Goal: Task Accomplishment & Management: Use online tool/utility

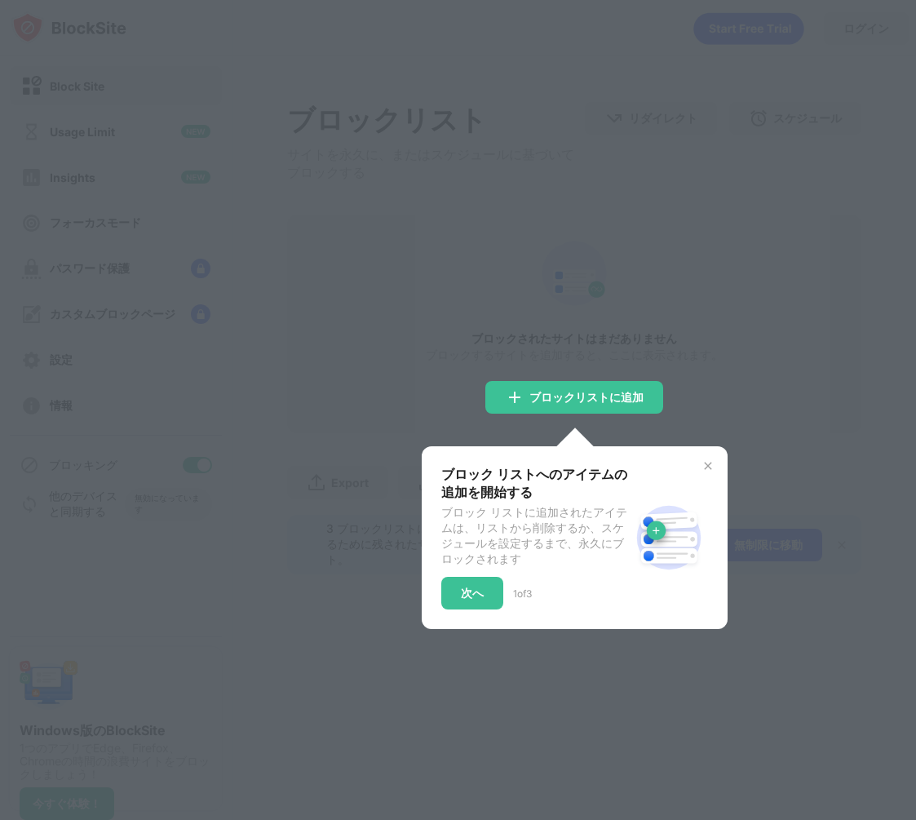
click at [357, 156] on div at bounding box center [458, 410] width 916 height 820
drag, startPoint x: 696, startPoint y: 461, endPoint x: 702, endPoint y: 466, distance: 8.7
click at [701, 466] on div "ブロック リストへのアイテムの追加を開始する ブロック リストに追加されたアイテムは、リストから削除するか、スケジュールを設定するまで、永久にブロックされます…" at bounding box center [575, 537] width 306 height 183
click at [708, 471] on img at bounding box center [707, 465] width 13 height 13
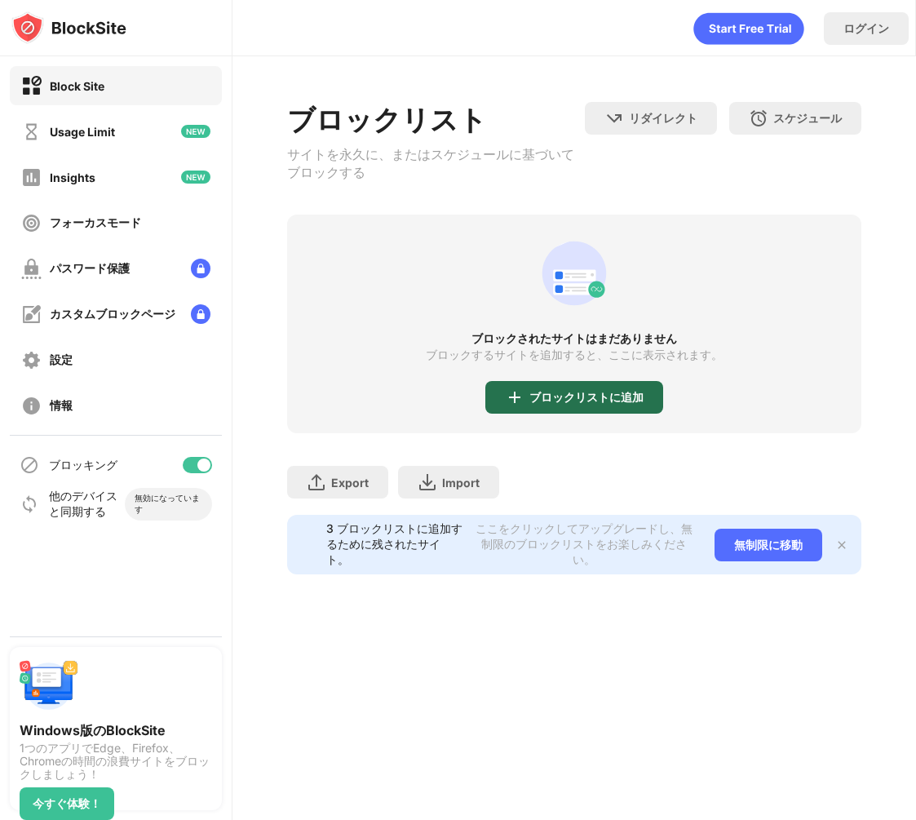
click at [603, 394] on div "ブロックリストに追加" at bounding box center [574, 397] width 178 height 33
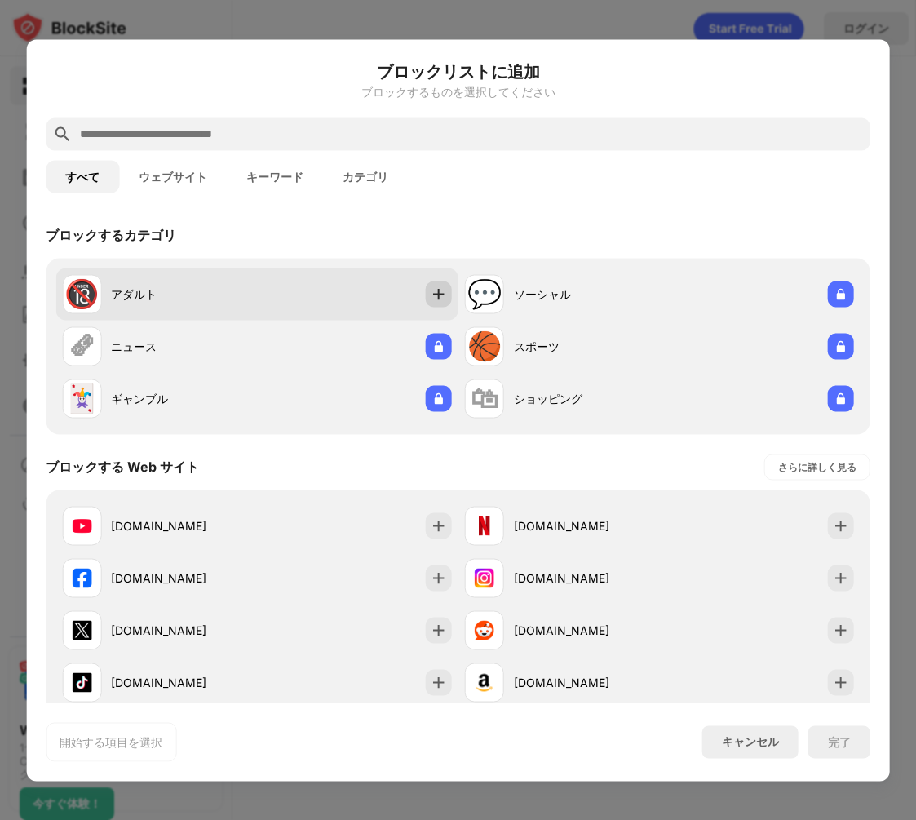
click at [431, 297] on img at bounding box center [439, 293] width 16 height 16
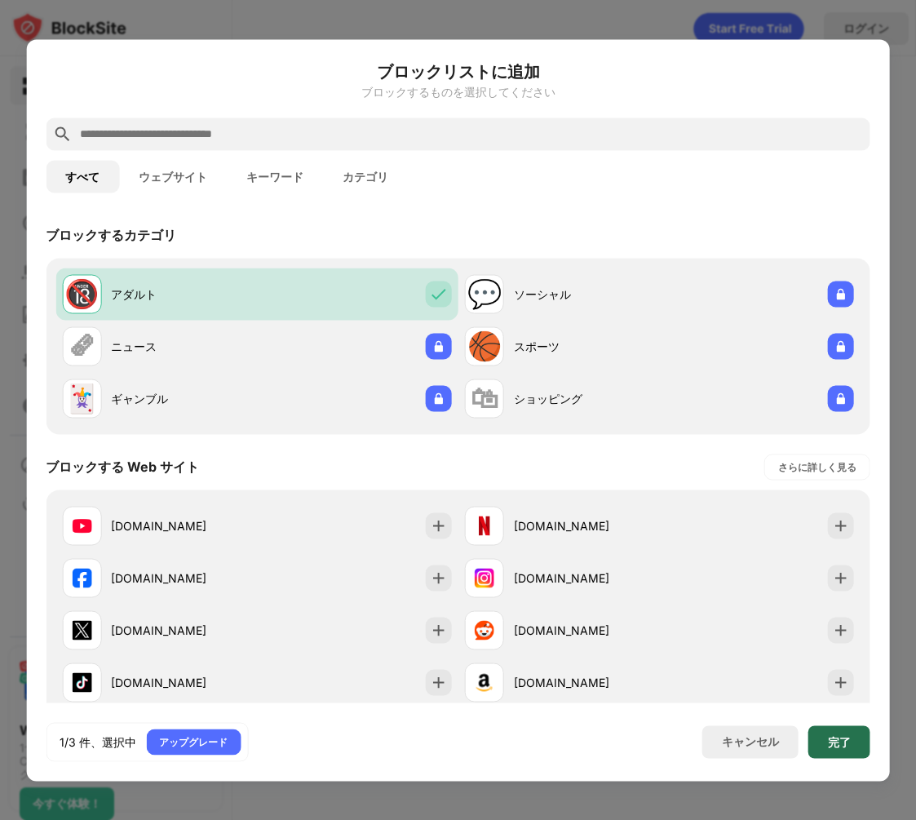
click at [842, 735] on div "完了" at bounding box center [839, 741] width 23 height 13
